Goal: Task Accomplishment & Management: Manage account settings

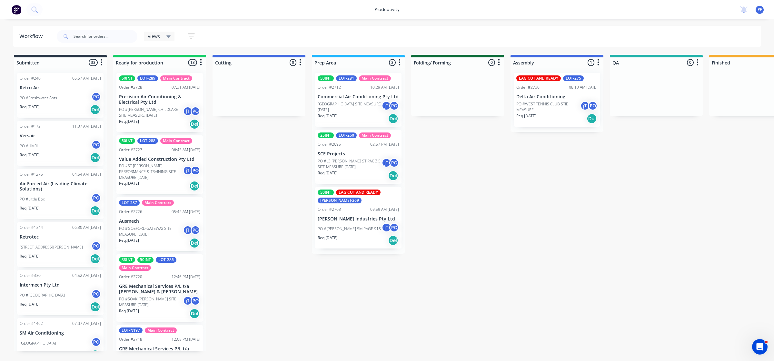
drag, startPoint x: 362, startPoint y: 64, endPoint x: 302, endPoint y: 96, distance: 67.8
click at [276, 109] on div at bounding box center [259, 92] width 93 height 48
click at [341, 82] on div "50INT LOT-281 Main Contract Order #2712 10:29 AM 28/08/25 Commercial Air Condit…" at bounding box center [358, 100] width 86 height 54
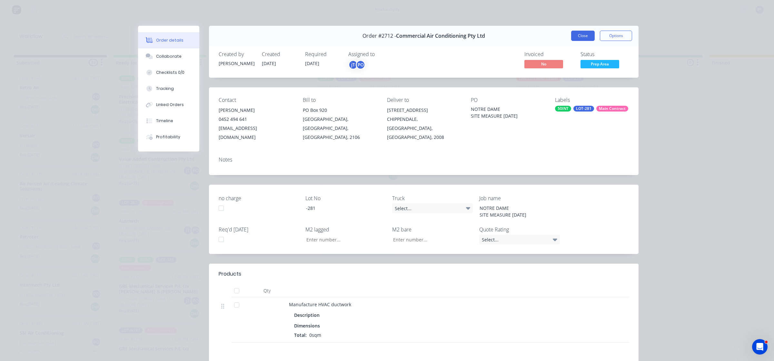
drag, startPoint x: 605, startPoint y: 40, endPoint x: 590, endPoint y: 38, distance: 14.9
click at [605, 40] on button "Options" at bounding box center [616, 36] width 32 height 10
click at [579, 38] on button "Close" at bounding box center [583, 36] width 24 height 10
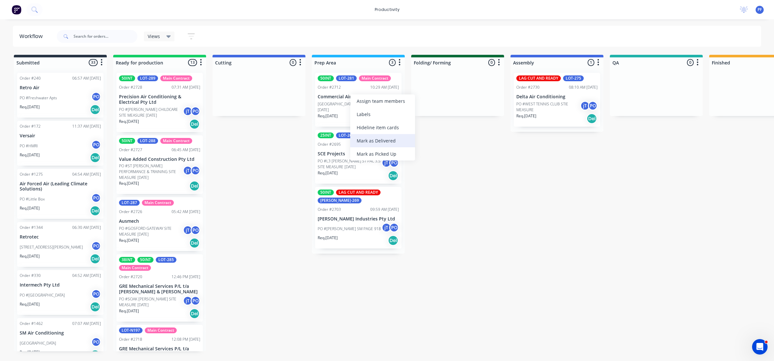
click at [372, 140] on div "Mark as Delivered" at bounding box center [382, 140] width 65 height 13
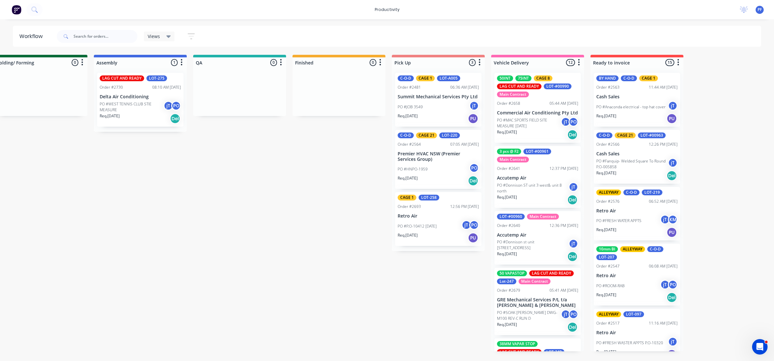
scroll to position [0, 489]
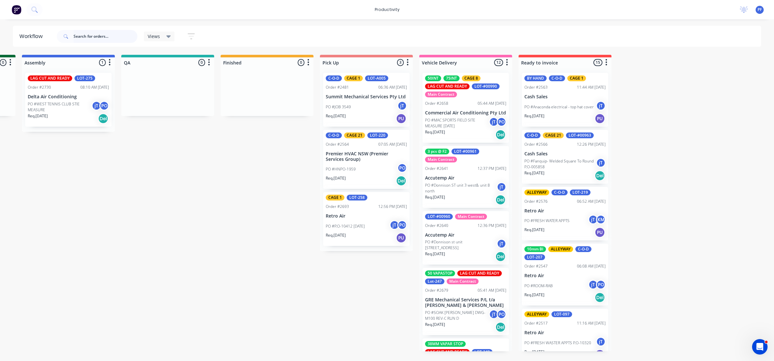
click at [86, 35] on input "text" at bounding box center [106, 36] width 64 height 13
type input "brazen"
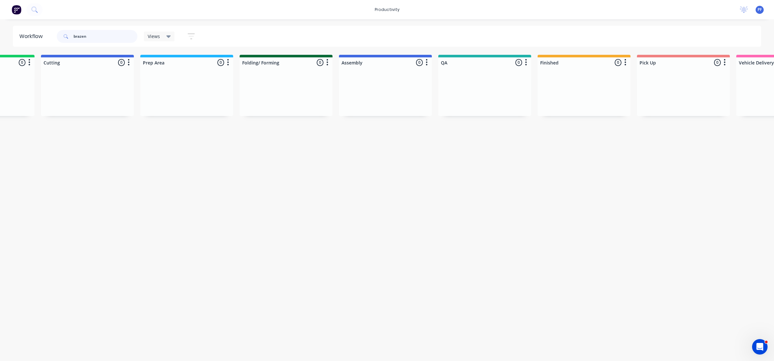
scroll to position [0, 0]
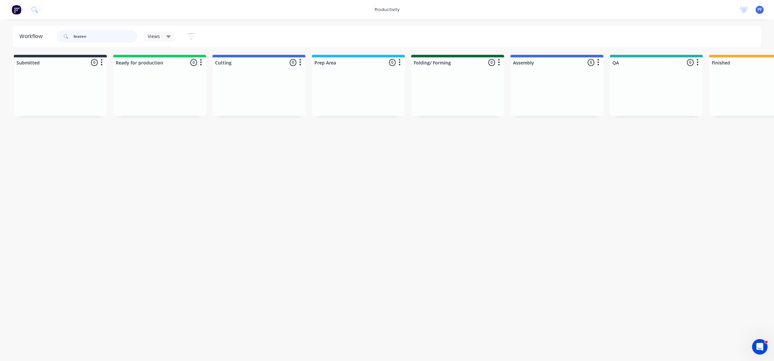
drag, startPoint x: 99, startPoint y: 37, endPoint x: 0, endPoint y: 29, distance: 99.6
click at [0, 29] on div "Workflow brazen Views Save new view None (Default) edit Assembly edit Dispatch …" at bounding box center [387, 36] width 774 height 21
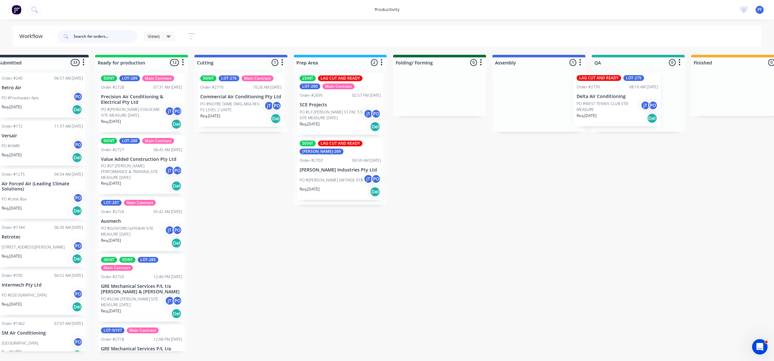
drag, startPoint x: 542, startPoint y: 107, endPoint x: 625, endPoint y: 99, distance: 83.3
click at [627, 99] on div "Submitted 33 Order #240 06:57 AM 27/09/24 Retro Air PO #Freshwater Apts PO Req.…" at bounding box center [608, 203] width 1262 height 297
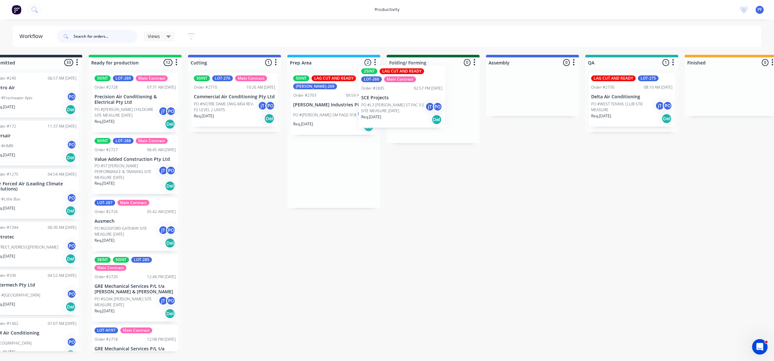
drag, startPoint x: 346, startPoint y: 118, endPoint x: 396, endPoint y: 105, distance: 51.8
click at [395, 105] on div "Submitted 33 Order #240 06:57 AM 27/09/24 Retro Air PO #Freshwater Apts PO Req.…" at bounding box center [602, 203] width 1262 height 297
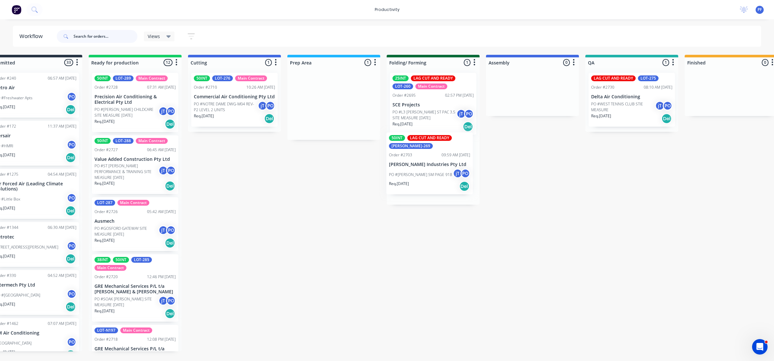
drag, startPoint x: 326, startPoint y: 115, endPoint x: 425, endPoint y: 178, distance: 116.9
click at [425, 178] on div "Submitted 33 Order #240 06:57 AM 27/09/24 Retro Air PO #Freshwater Apts PO Req.…" at bounding box center [602, 203] width 1262 height 297
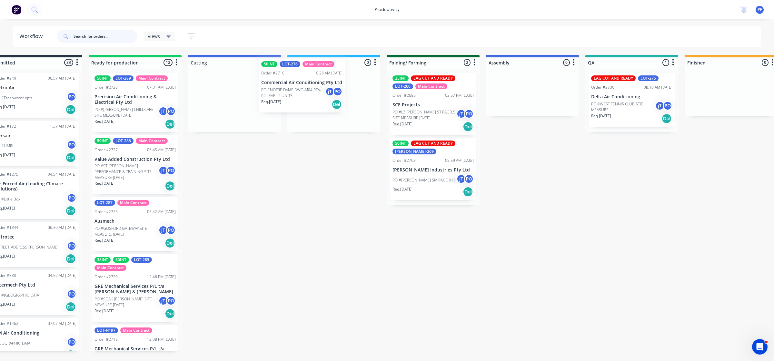
drag, startPoint x: 215, startPoint y: 114, endPoint x: 292, endPoint y: 101, distance: 78.1
click at [287, 101] on div "Submitted 33 Order #240 06:57 AM 27/09/24 Retro Air PO #Freshwater Apts PO Req.…" at bounding box center [602, 203] width 1262 height 297
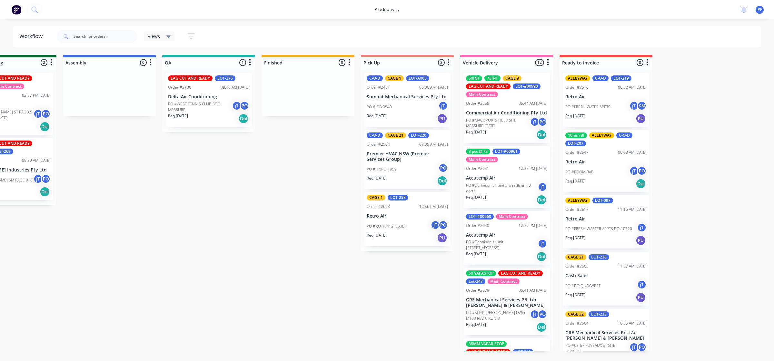
click at [183, 308] on div "Submitted 32 Order #240 06:57 AM [DATE] Retro Air PO #Freshwater Apts PO Req. […" at bounding box center [179, 203] width 1262 height 297
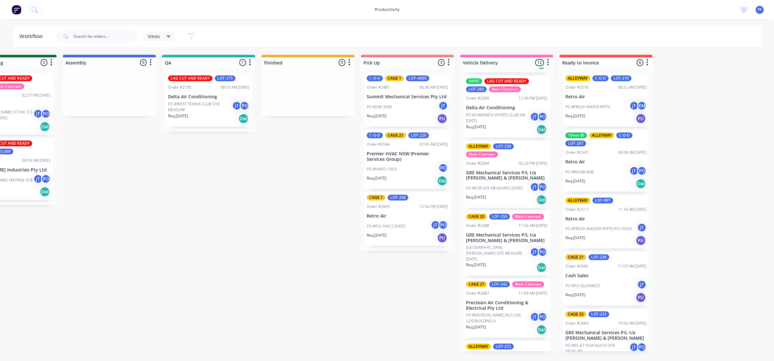
scroll to position [511, 0]
